Goal: Use online tool/utility: Utilize a website feature to perform a specific function

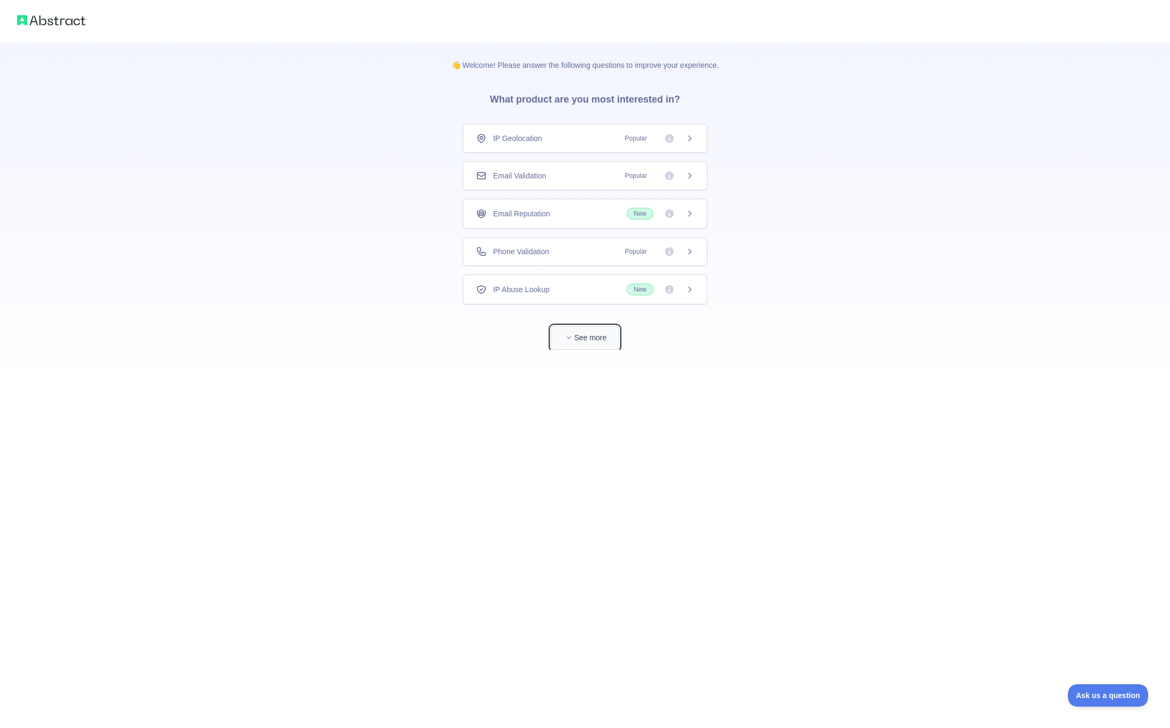
click at [568, 337] on icon "button" at bounding box center [569, 337] width 6 height 6
click at [568, 594] on div "Time Zone Data" at bounding box center [585, 589] width 245 height 29
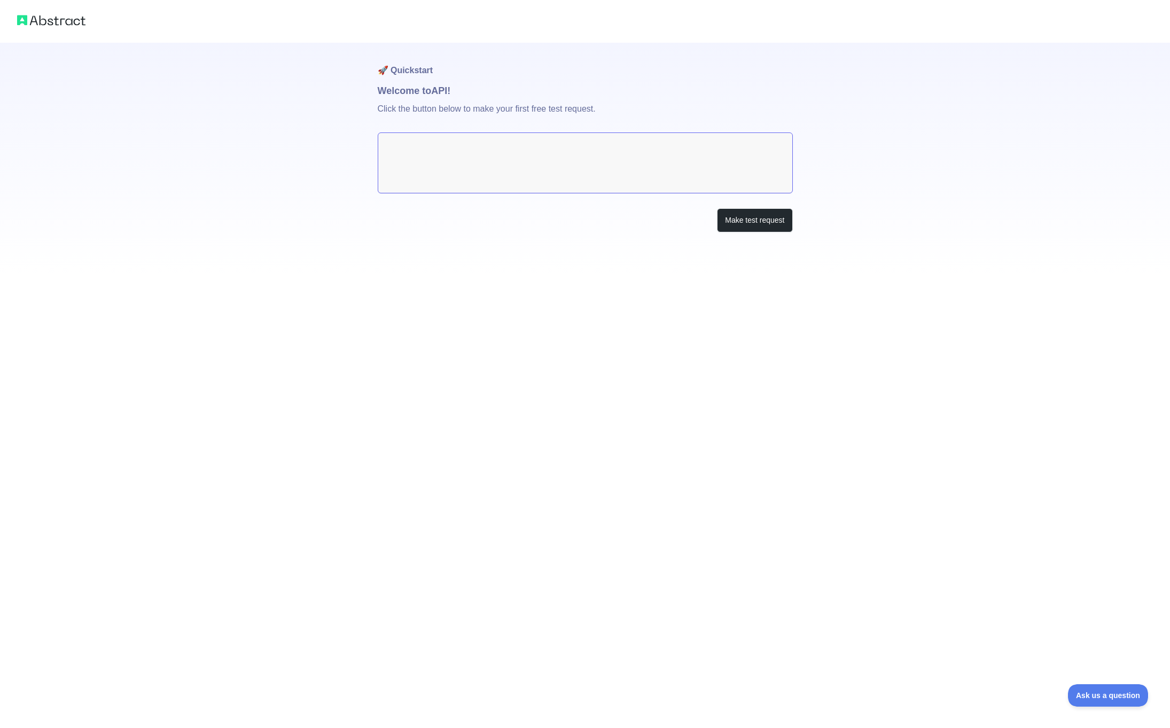
click at [502, 174] on textarea at bounding box center [585, 162] width 415 height 61
click at [751, 222] on button "Make test request" at bounding box center [754, 220] width 75 height 24
click at [67, 22] on img at bounding box center [51, 20] width 68 height 15
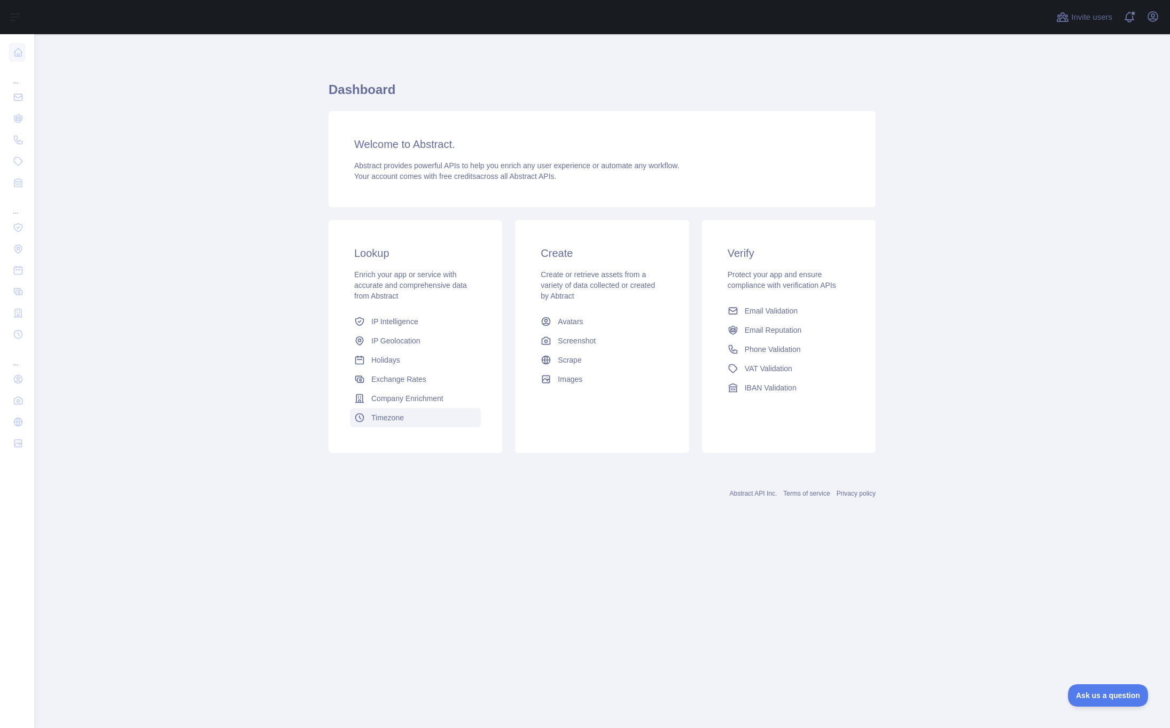
click at [390, 422] on span "Timezone" at bounding box center [387, 417] width 33 height 11
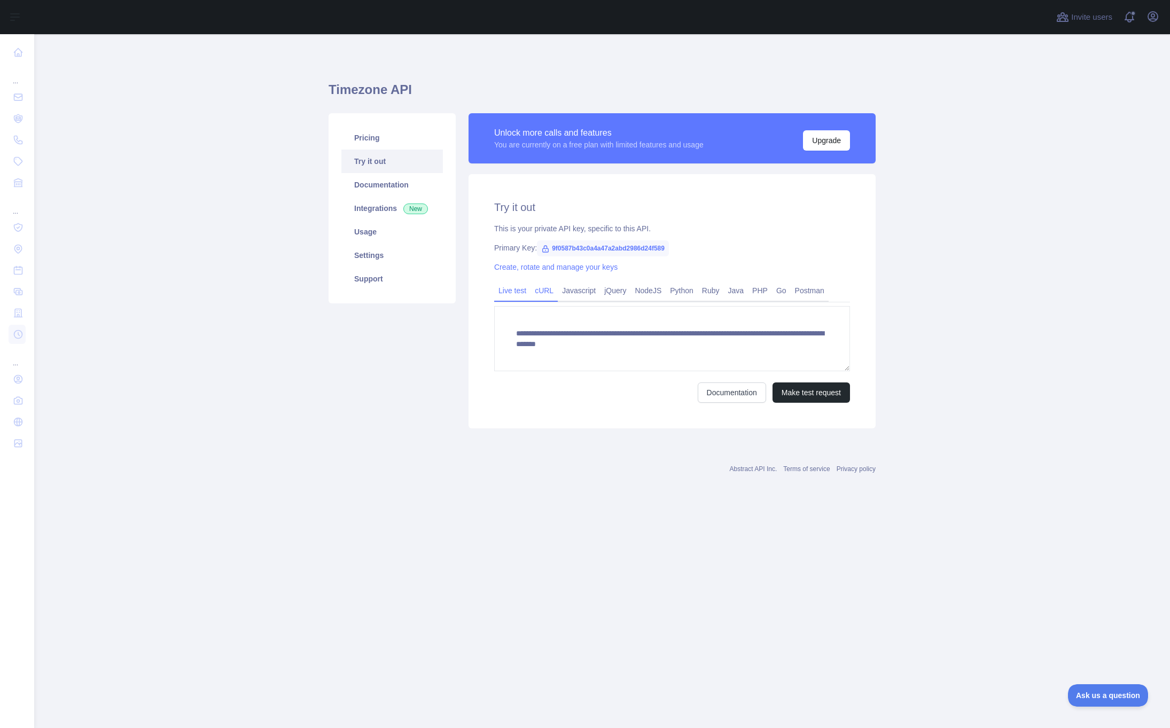
click at [541, 293] on link "cURL" at bounding box center [543, 290] width 27 height 17
click at [515, 293] on link "Live test" at bounding box center [512, 290] width 36 height 17
drag, startPoint x: 723, startPoint y: 346, endPoint x: 517, endPoint y: 337, distance: 206.9
click at [517, 337] on textarea "**********" at bounding box center [672, 338] width 356 height 65
click at [547, 293] on link "cURL" at bounding box center [543, 290] width 27 height 17
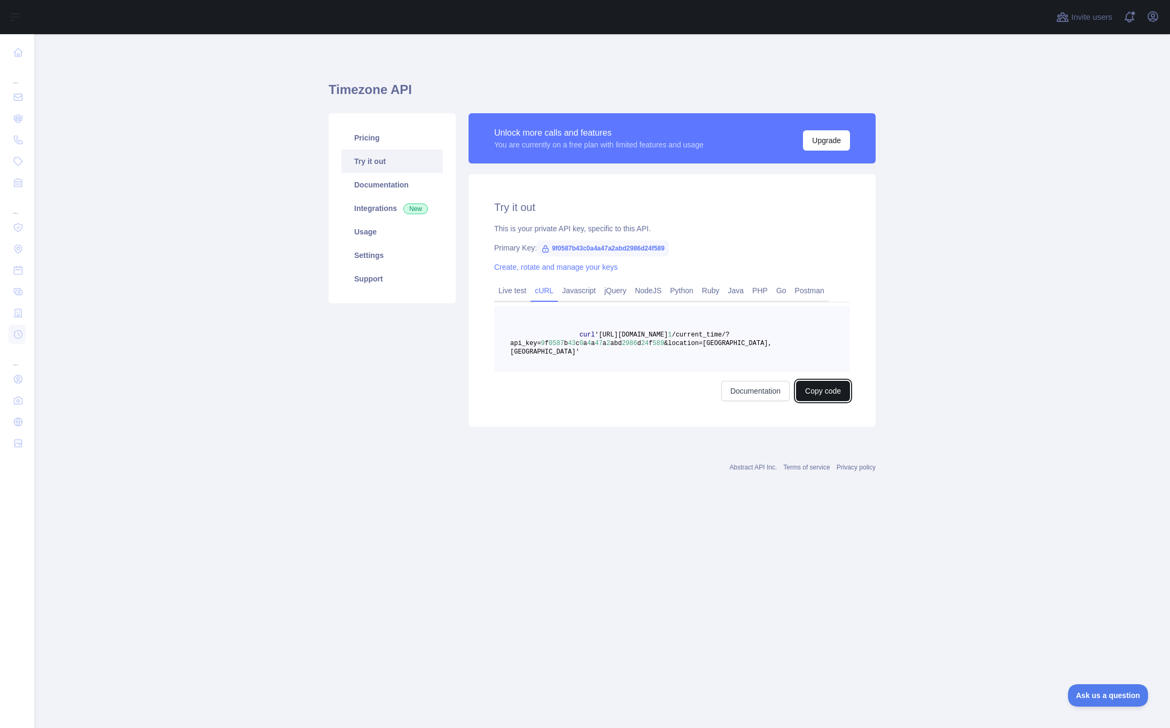
click at [808, 383] on button "Copy code" at bounding box center [823, 391] width 54 height 20
